Goal: Navigation & Orientation: Find specific page/section

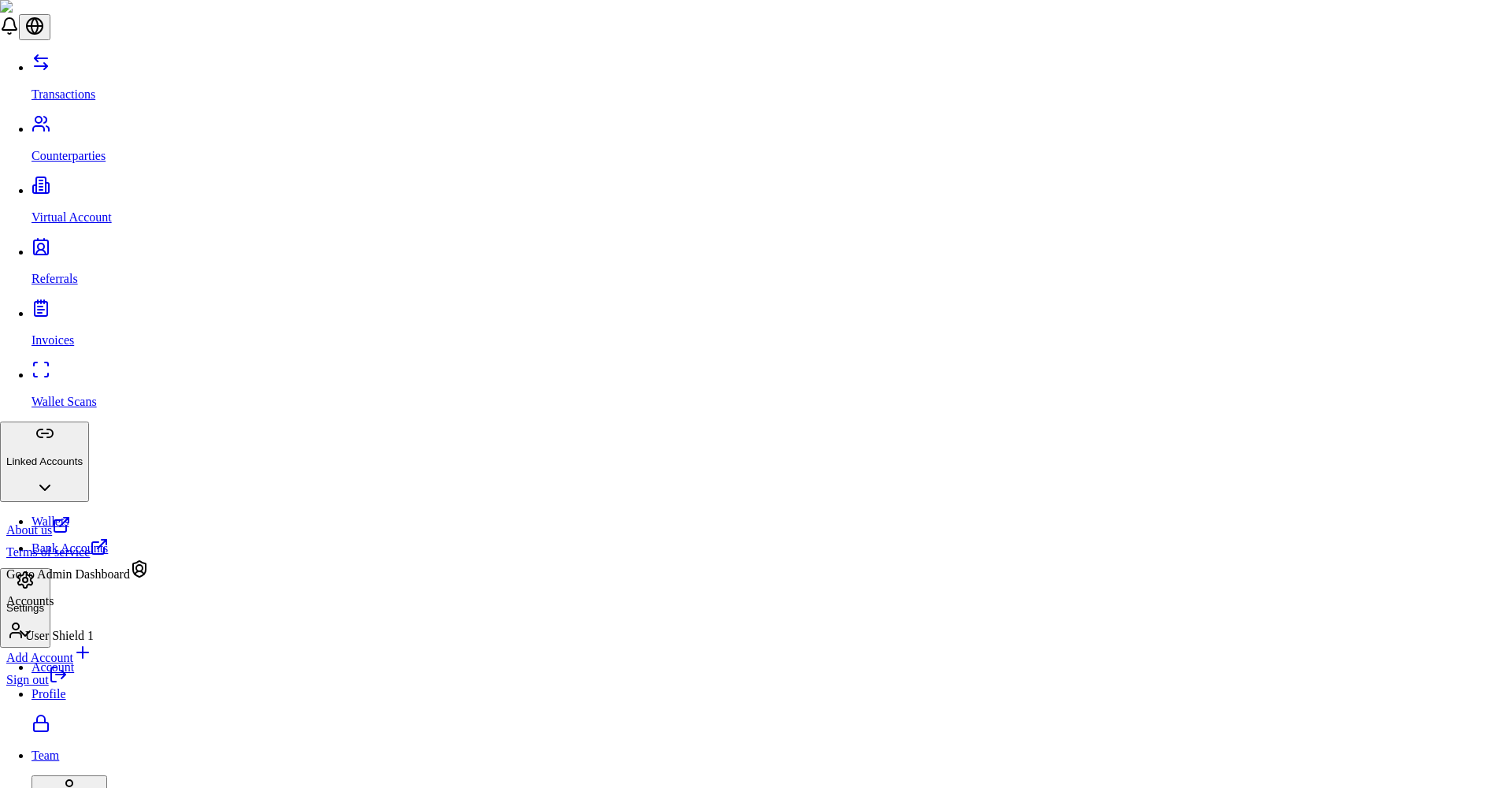
click at [68, 687] on link "Sign out" at bounding box center [36, 679] width 61 height 13
